Goal: Task Accomplishment & Management: Use online tool/utility

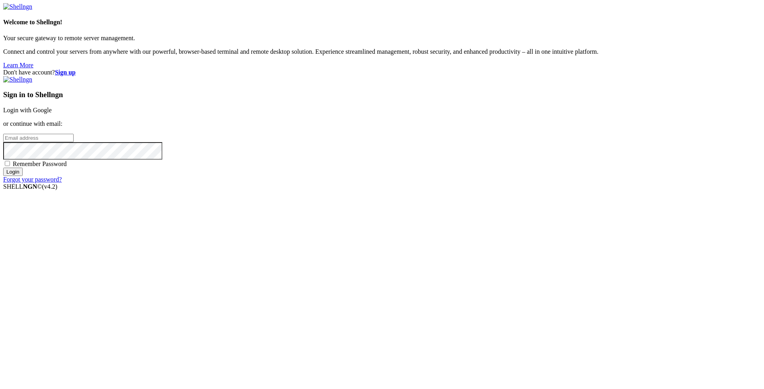
click at [52, 113] on link "Login with Google" at bounding box center [27, 110] width 49 height 7
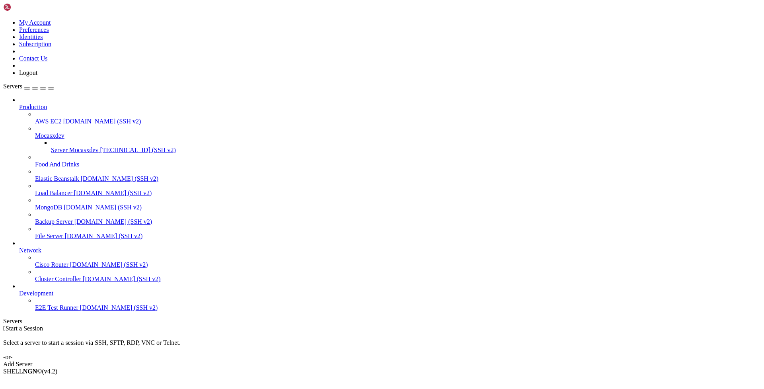
click at [35, 161] on icon at bounding box center [35, 161] width 0 height 0
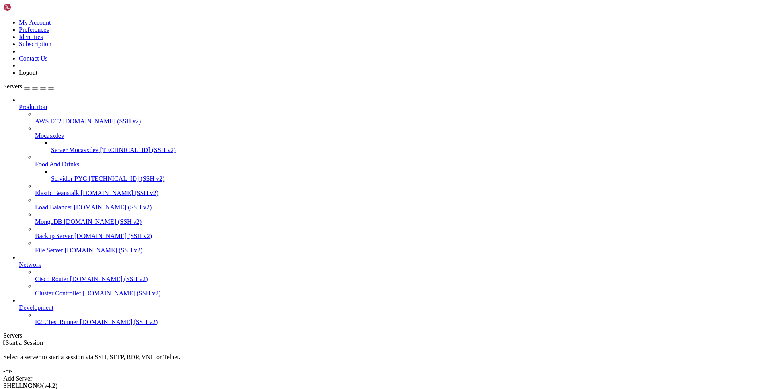
click at [89, 175] on span "[TECHNICAL_ID] (SSH v2)" at bounding box center [127, 178] width 76 height 7
click at [3, 366] on icon at bounding box center [3, 366] width 0 height 0
click at [47, 373] on link "2 Columns" at bounding box center [33, 376] width 28 height 7
click at [3, 366] on icon at bounding box center [3, 366] width 0 height 0
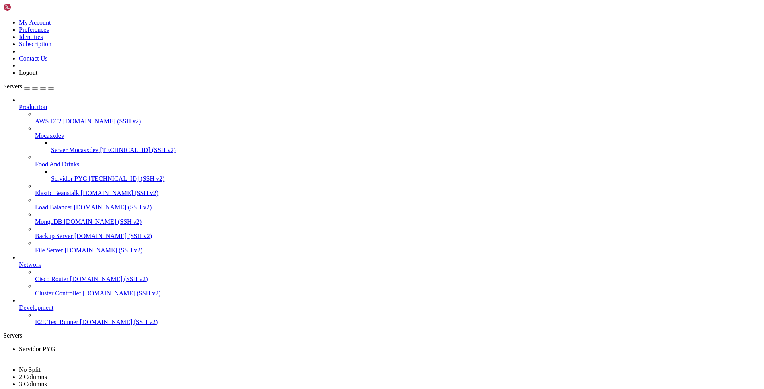
click at [41, 366] on link "No Split" at bounding box center [29, 369] width 21 height 7
click at [51, 88] on icon "button" at bounding box center [51, 88] width 0 height 0
click at [4, 332] on div "Servers" at bounding box center [381, 335] width 757 height 7
click at [3, 19] on icon at bounding box center [3, 19] width 0 height 0
click at [206, 345] on ul "Servidor PYG " at bounding box center [381, 352] width 757 height 14
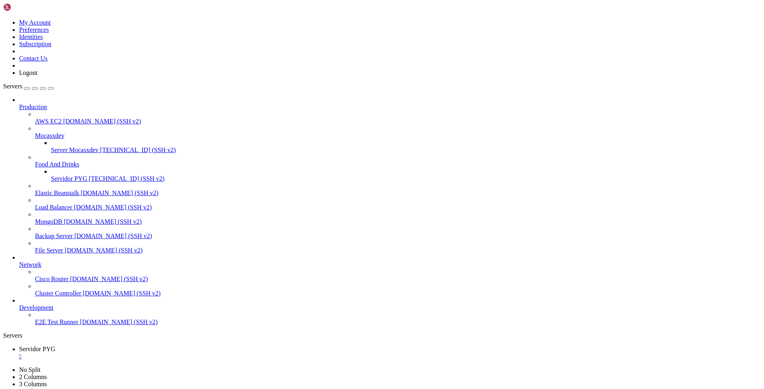
click at [154, 352] on div "" at bounding box center [389, 355] width 741 height 7
click at [59, 146] on span "Server Mocasxdev" at bounding box center [75, 149] width 48 height 7
click at [167, 352] on div "" at bounding box center [389, 355] width 741 height 7
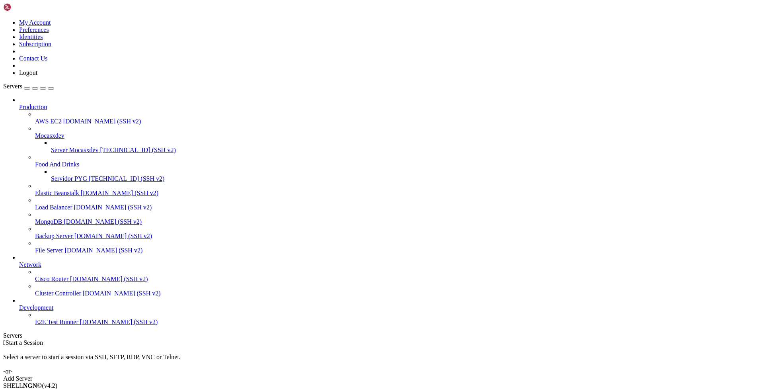
click at [89, 175] on span "[TECHNICAL_ID] (SSH v2)" at bounding box center [127, 178] width 76 height 7
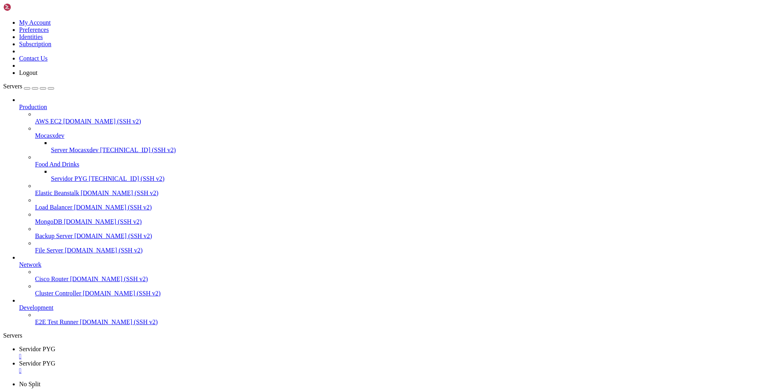
type input "/home/ubuntu/bot_visitas"
click at [55, 345] on span "Servidor PYG" at bounding box center [37, 348] width 36 height 7
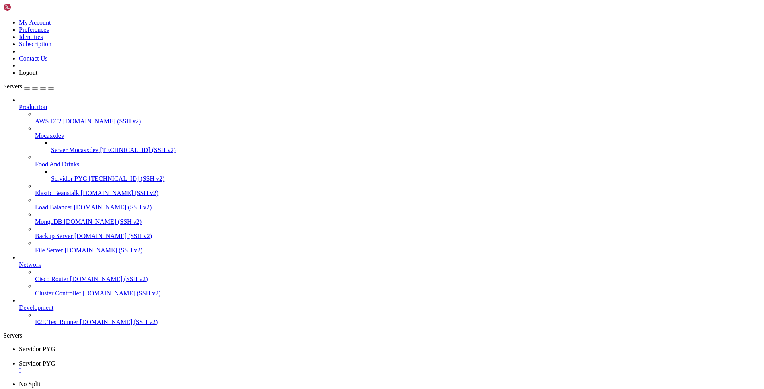
click at [154, 352] on div "" at bounding box center [389, 355] width 741 height 7
